Goal: Navigation & Orientation: Go to known website

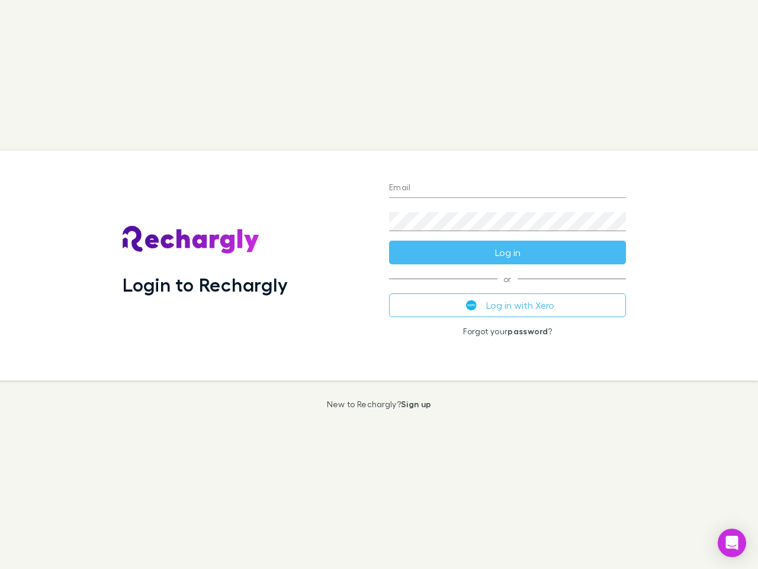
click at [379, 284] on div "Login to Rechargly" at bounding box center [246, 265] width 267 height 230
click at [508, 188] on input "Email" at bounding box center [507, 188] width 237 height 19
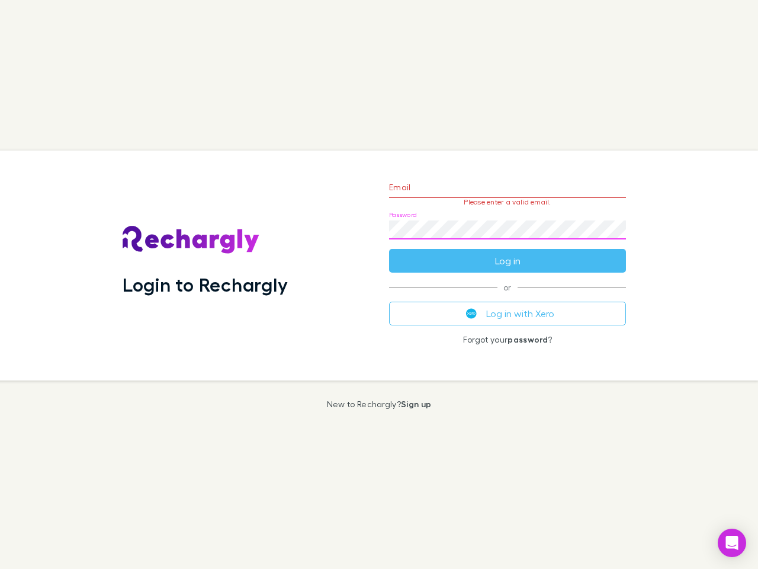
click at [508, 252] on form "Email Please enter a valid email. Password Log in" at bounding box center [507, 220] width 237 height 103
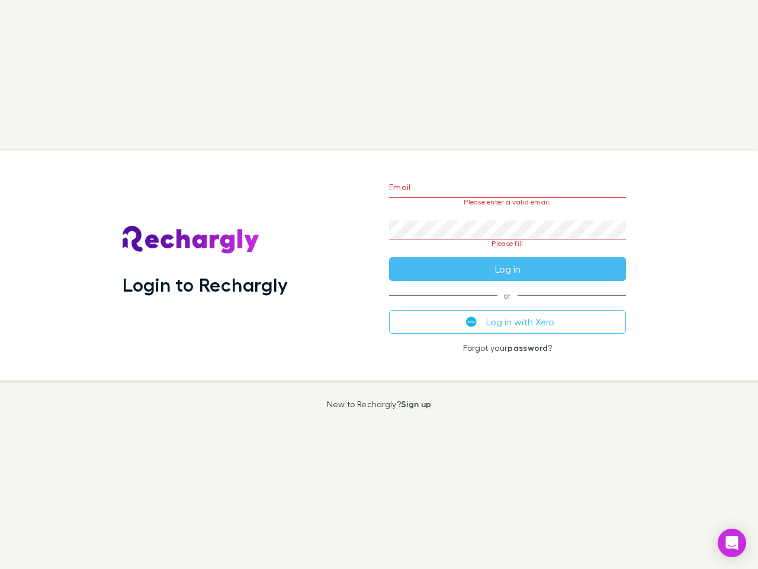
click at [508, 305] on div "Email Please enter a valid email. Password Please fill Log in or Log in with Xe…" at bounding box center [508, 265] width 256 height 230
click at [732, 543] on icon "Open Intercom Messenger" at bounding box center [732, 543] width 12 height 14
